Goal: Task Accomplishment & Management: Use online tool/utility

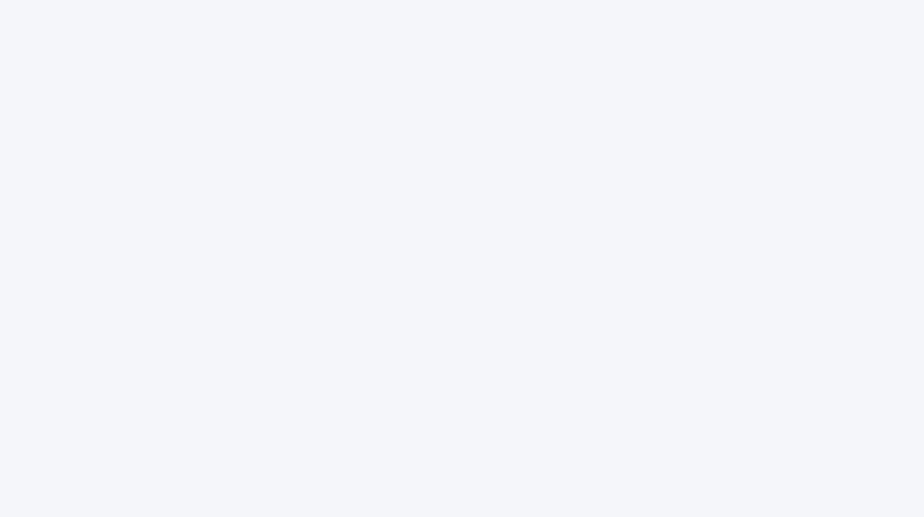
click at [234, 118] on div at bounding box center [462, 258] width 924 height 517
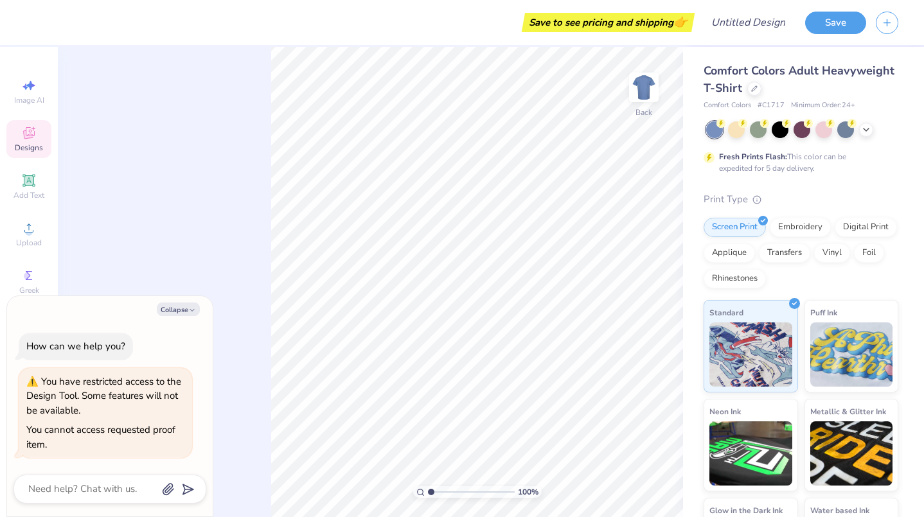
type textarea "x"
